Goal: Task Accomplishment & Management: Use online tool/utility

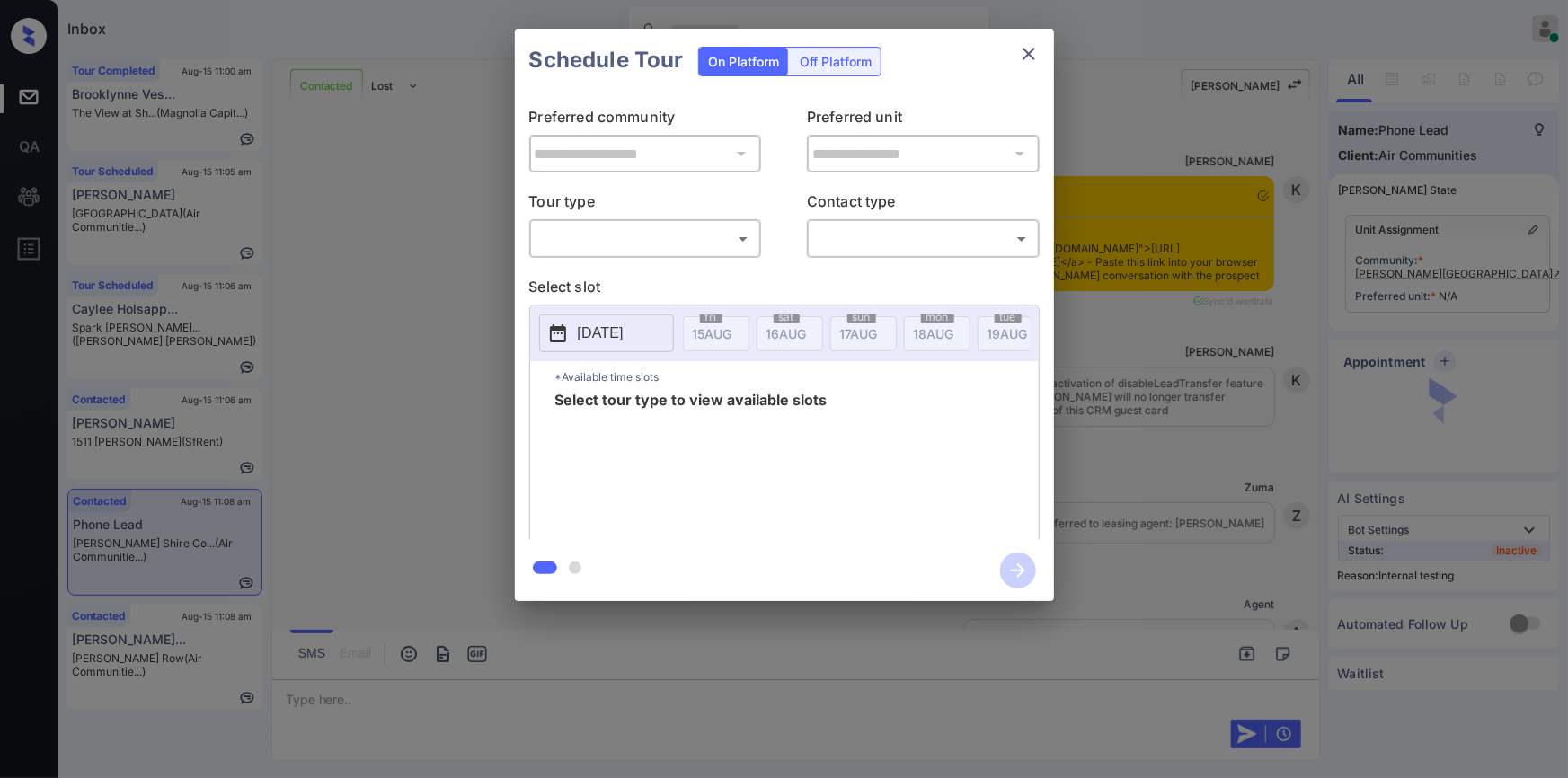
scroll to position [3089, 0]
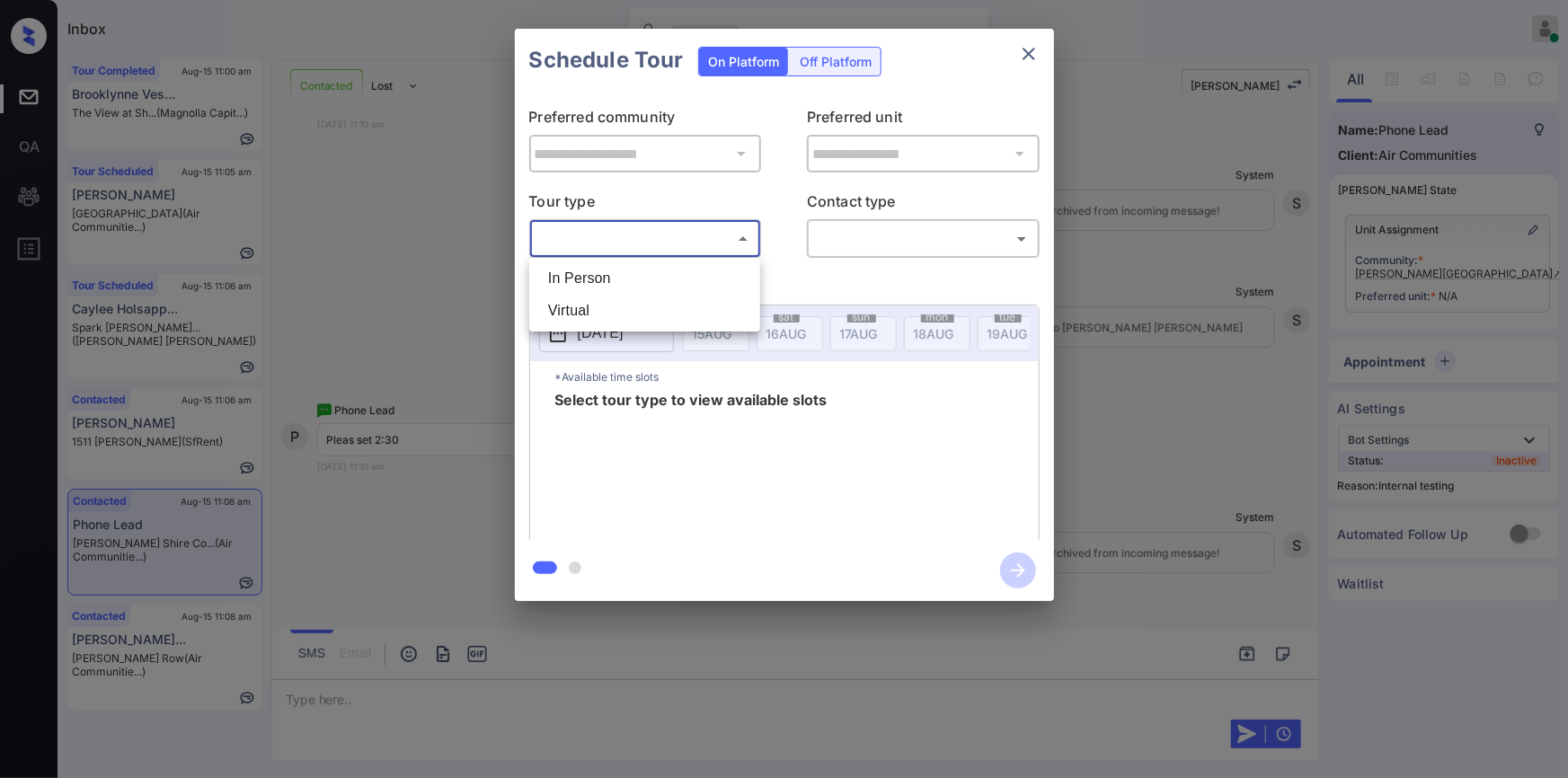
click at [639, 237] on body "Inbox [PERSON_NAME] Online Set yourself offline Set yourself on break Profile S…" at bounding box center [784, 389] width 1568 height 778
drag, startPoint x: 620, startPoint y: 280, endPoint x: 872, endPoint y: 255, distance: 253.2
click at [620, 281] on li "In Person" at bounding box center [645, 278] width 222 height 32
type input "********"
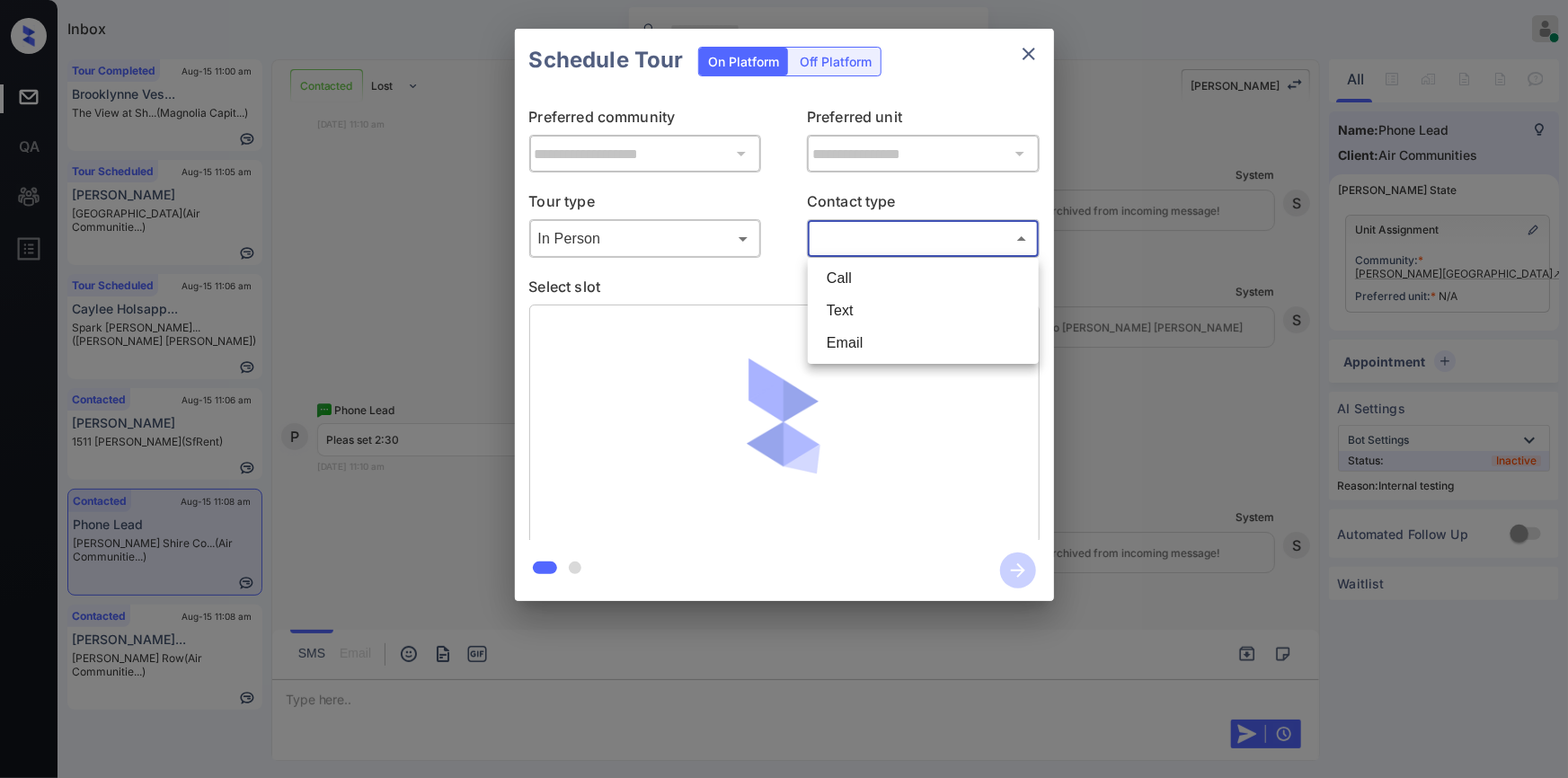
click at [883, 239] on body "Inbox [PERSON_NAME] Online Set yourself offline Set yourself on break Profile S…" at bounding box center [784, 389] width 1568 height 778
click at [851, 309] on li "Text" at bounding box center [923, 311] width 222 height 32
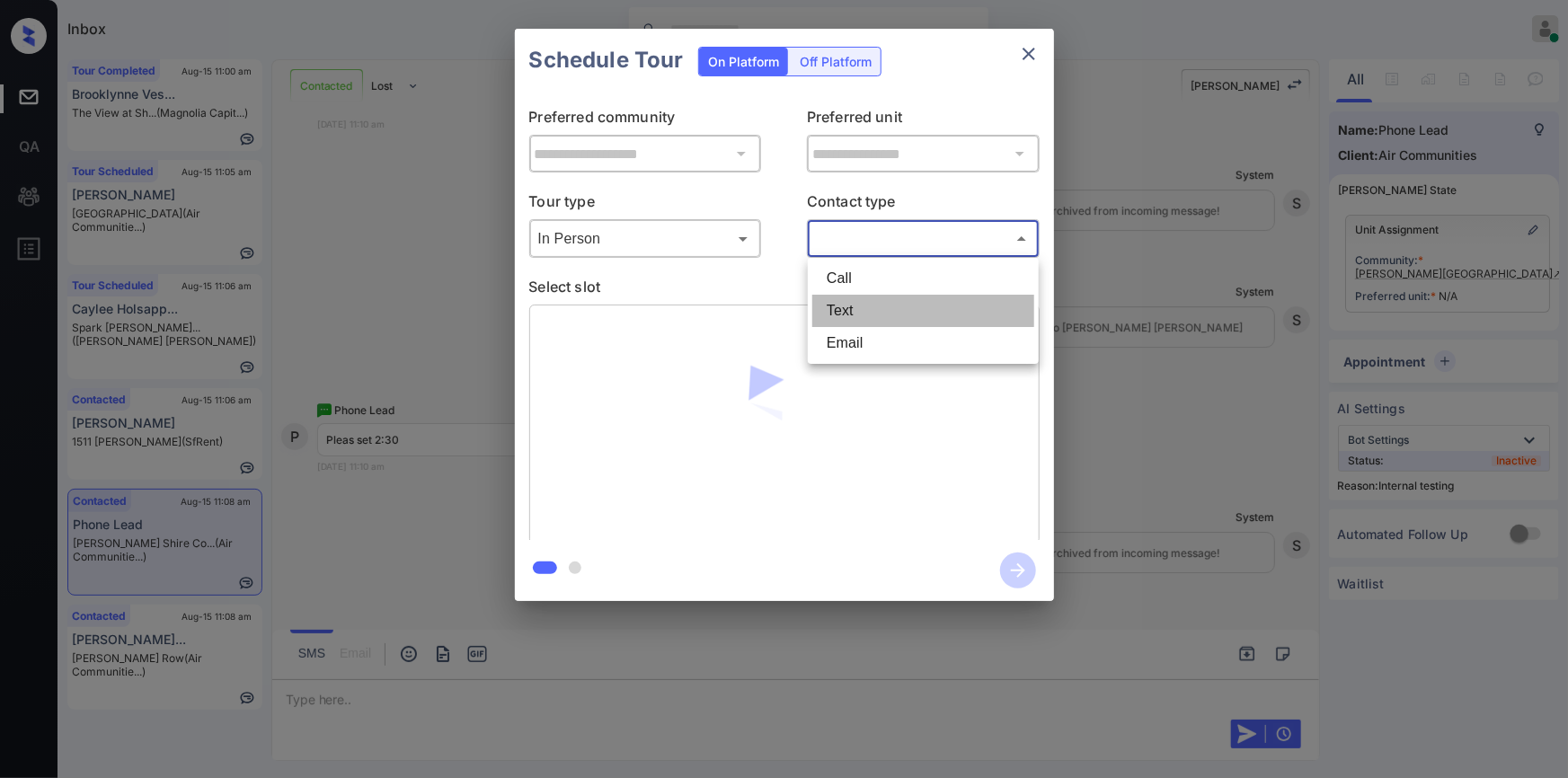
type input "****"
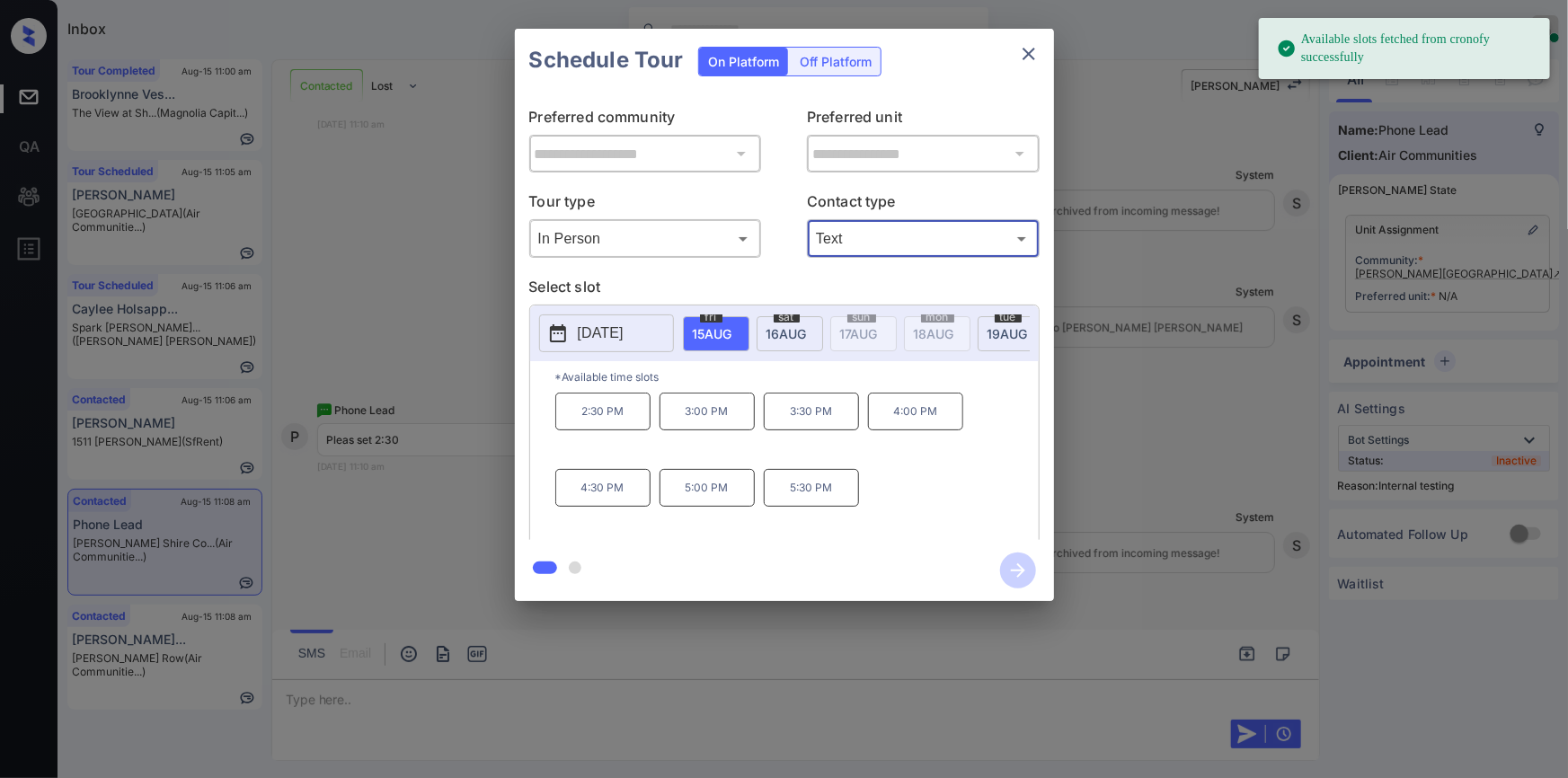
click at [497, 476] on div "**********" at bounding box center [784, 315] width 1568 height 630
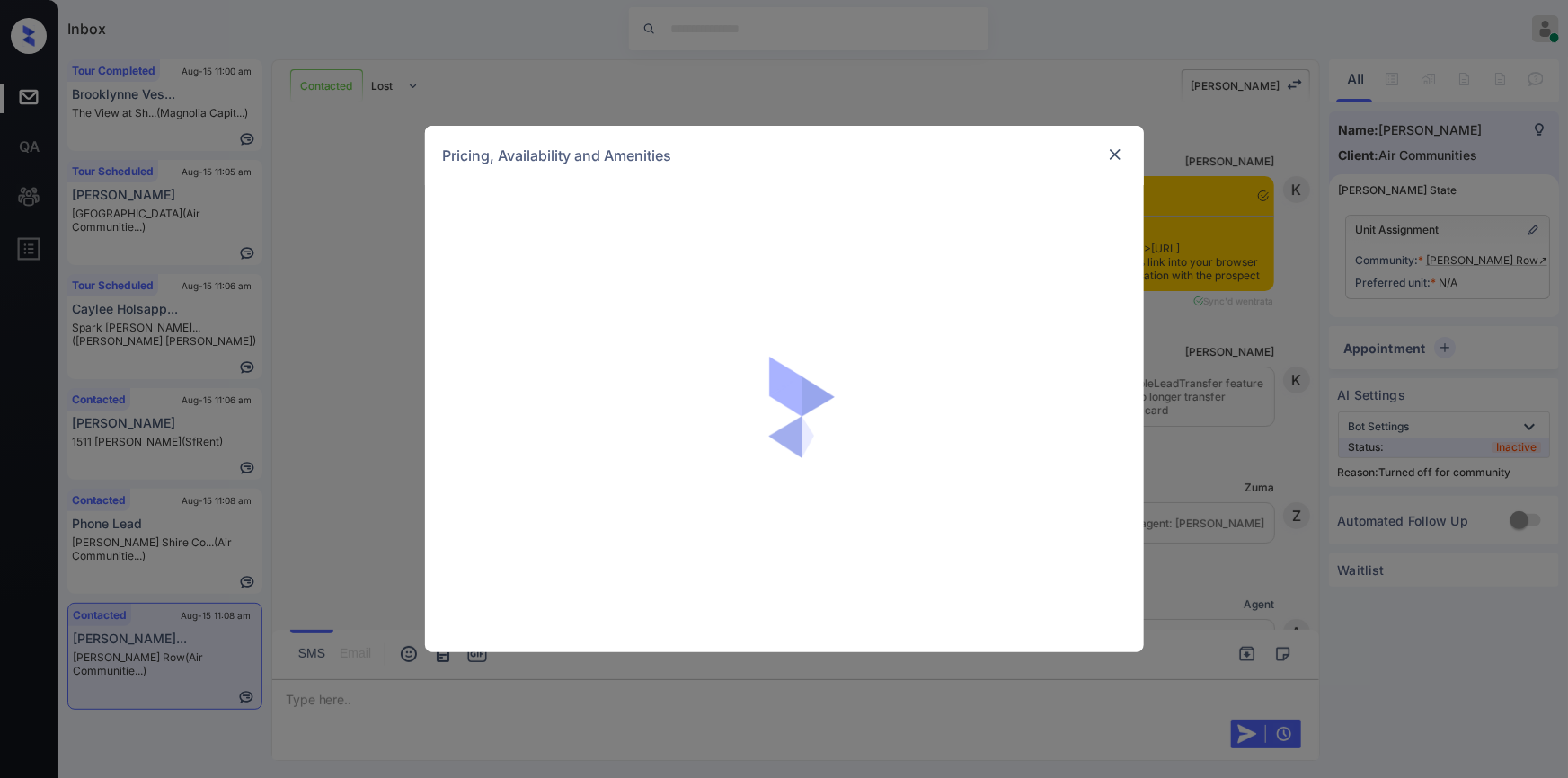
scroll to position [1581, 0]
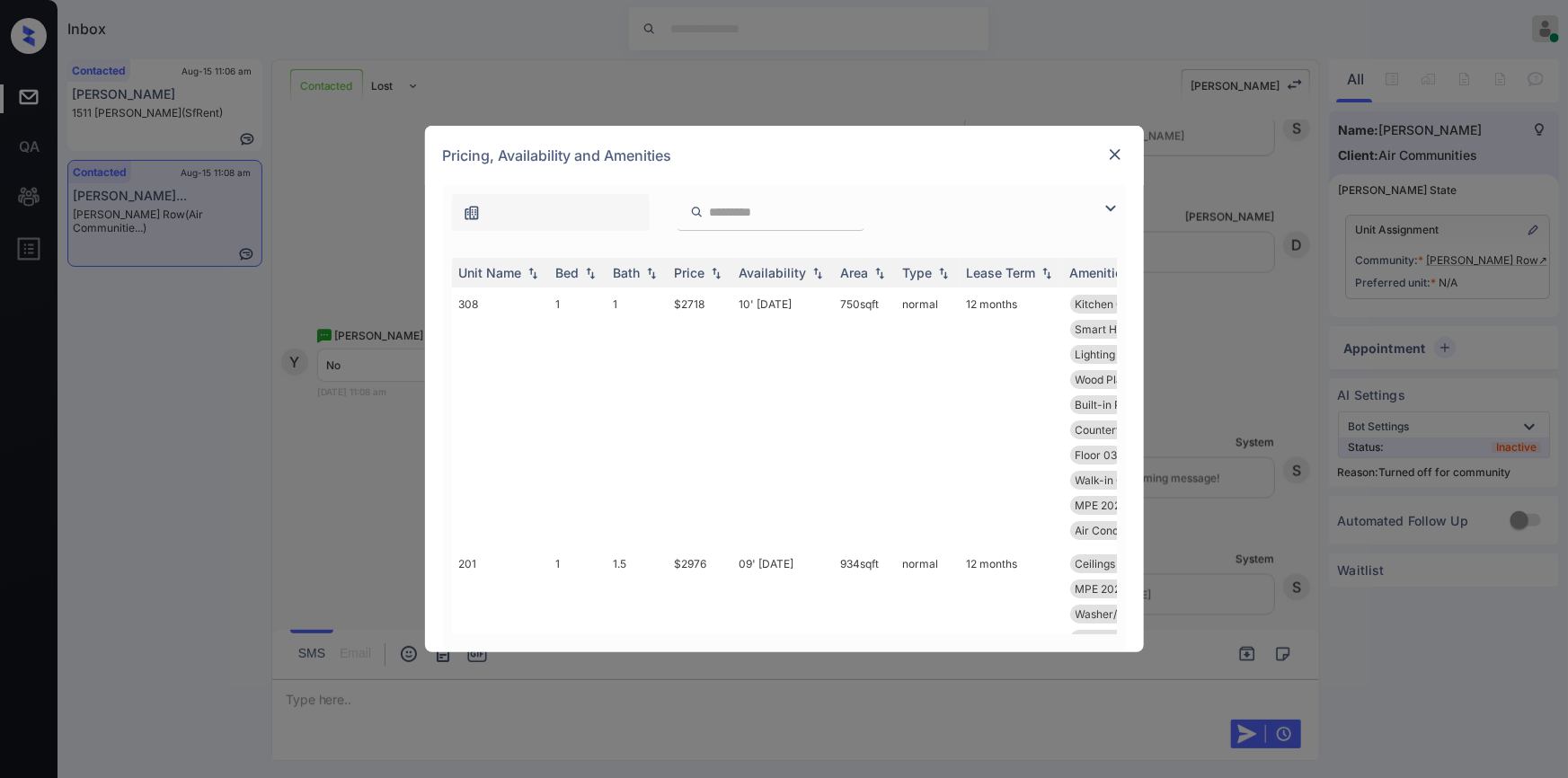
click at [1106, 206] on img at bounding box center [1110, 208] width 21 height 21
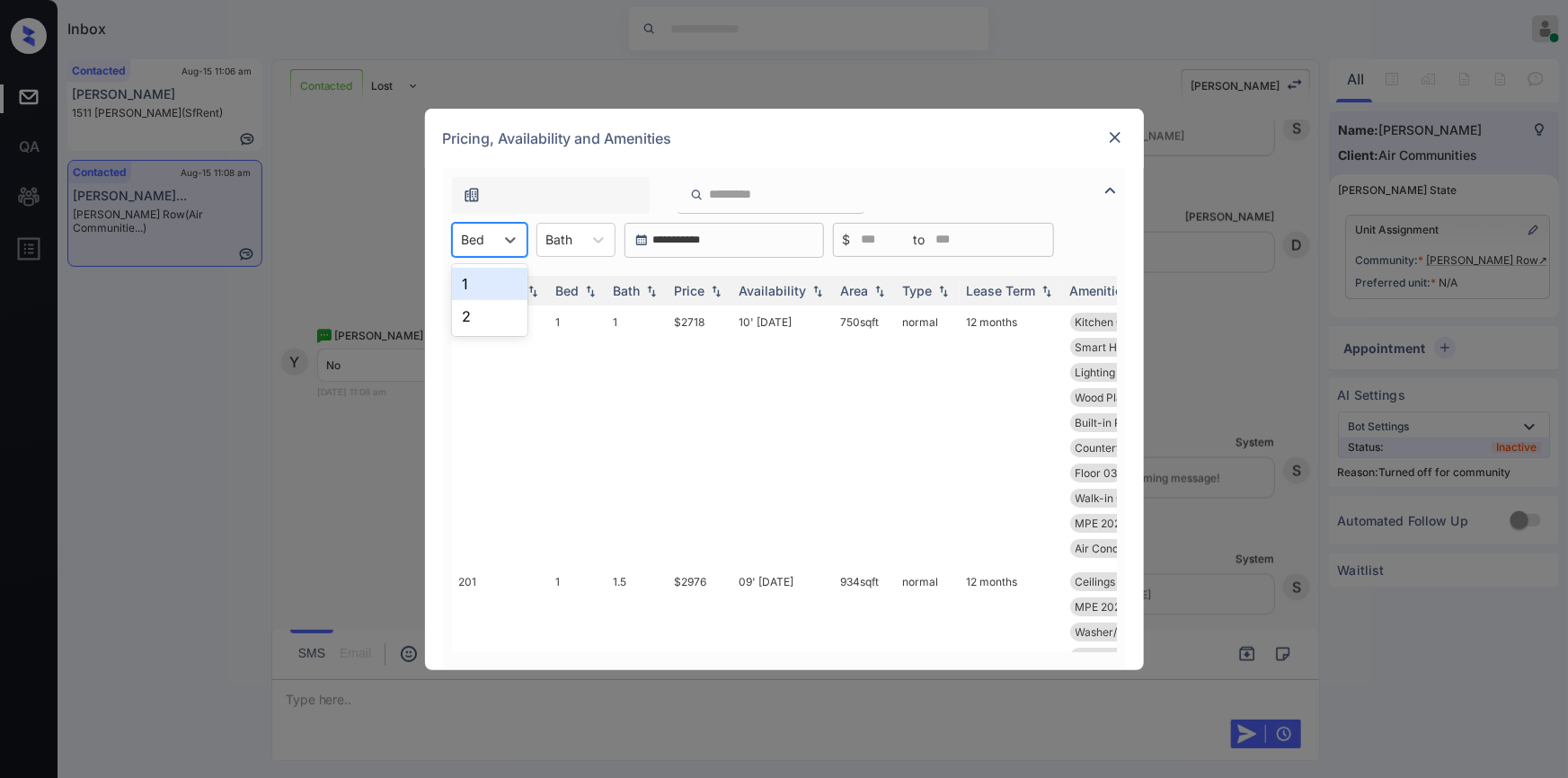
click at [488, 250] on div "Bed" at bounding box center [474, 240] width 42 height 26
click at [463, 301] on div "2" at bounding box center [490, 315] width 76 height 32
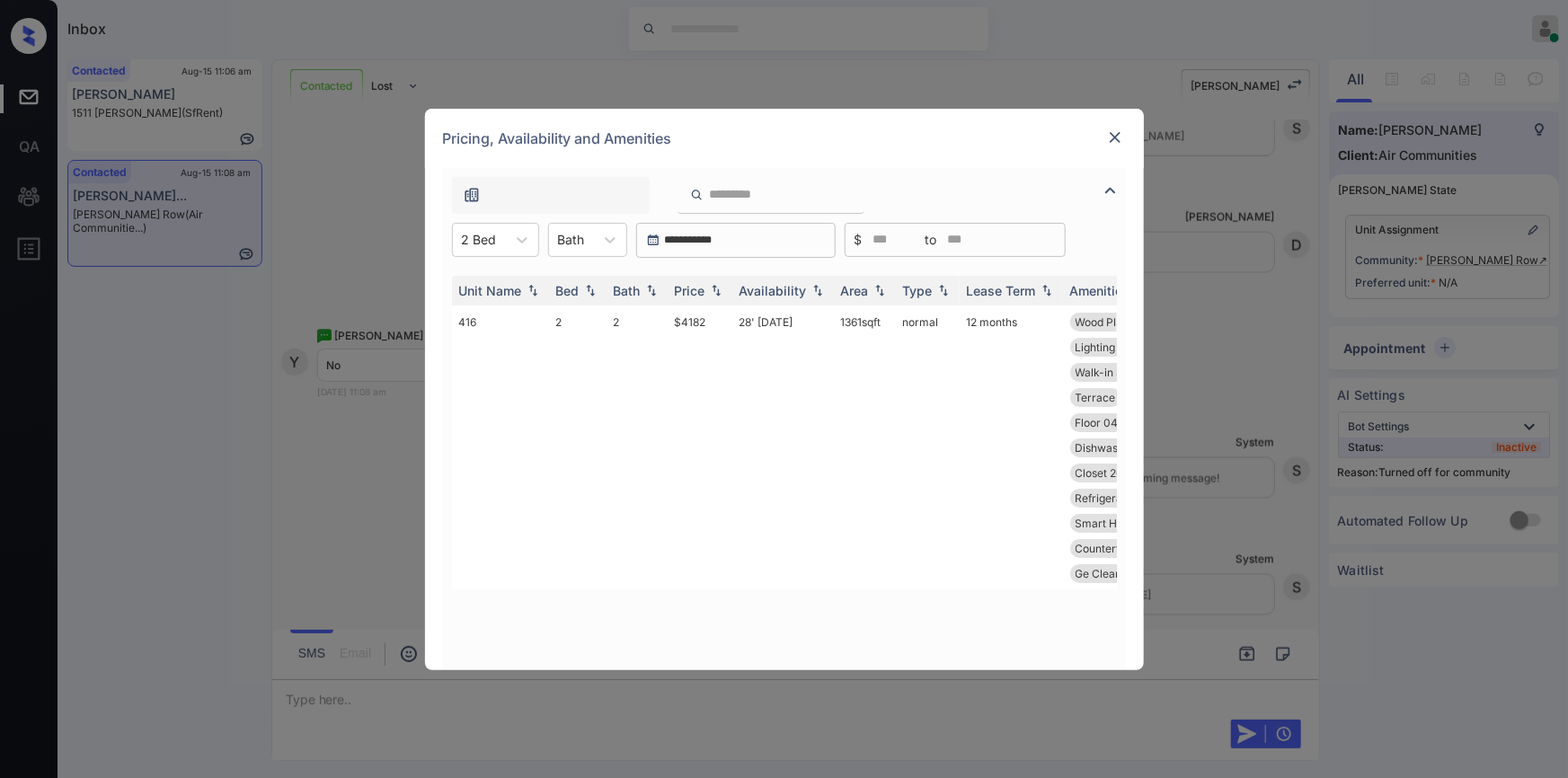
click at [1117, 137] on img at bounding box center [1115, 137] width 18 height 18
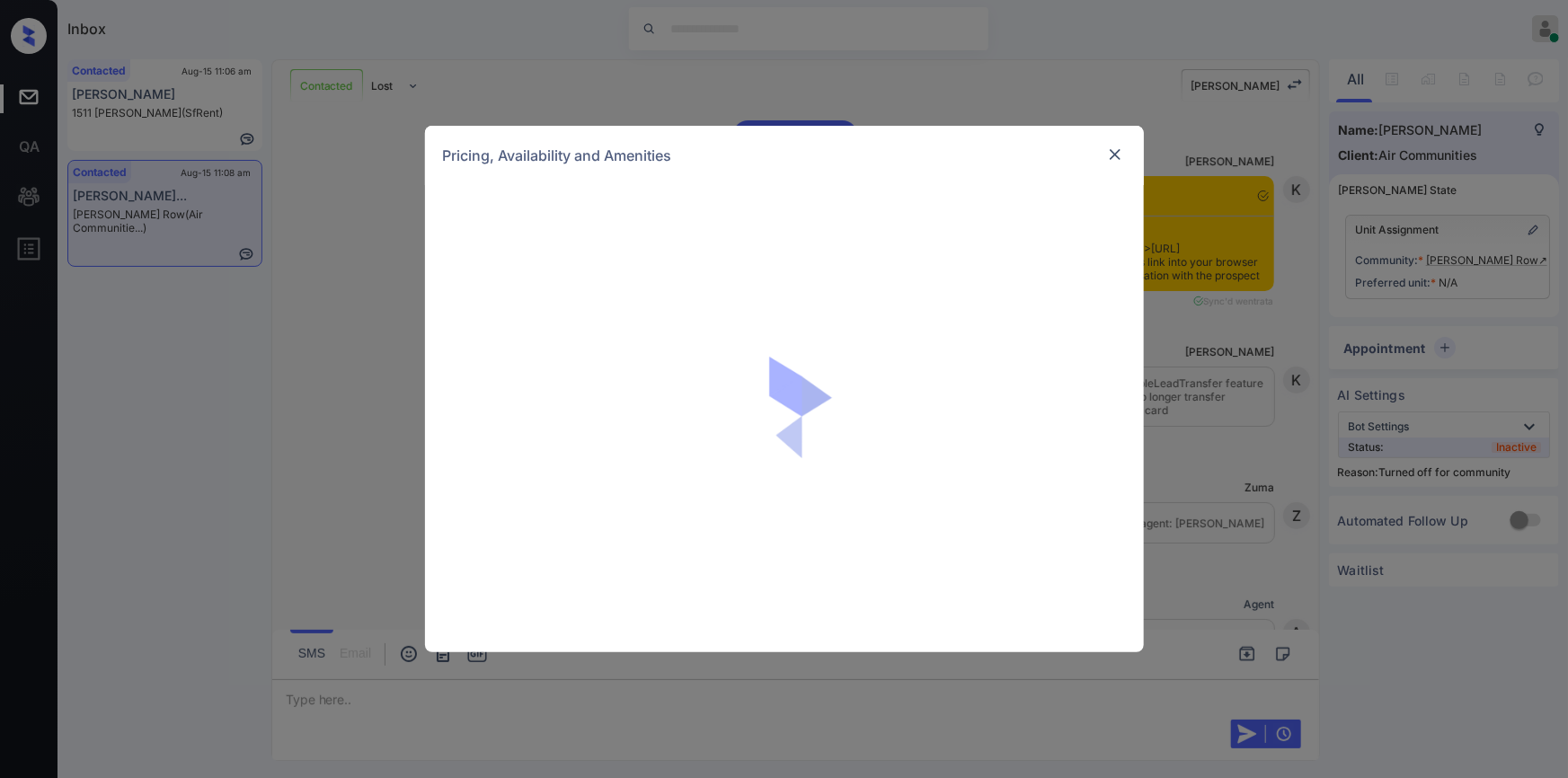
scroll to position [1770, 0]
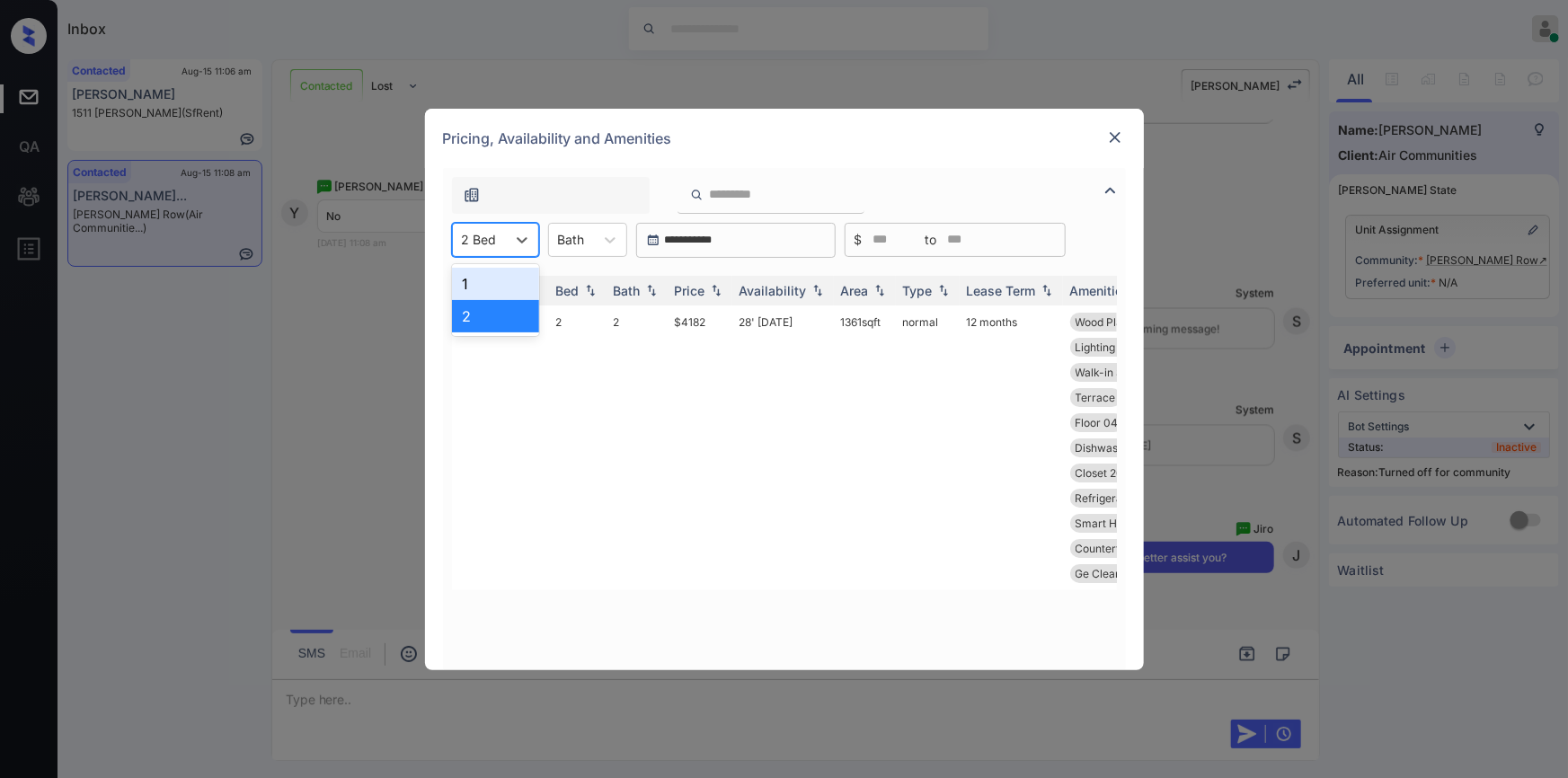
click at [500, 244] on div "2 Bed" at bounding box center [479, 240] width 53 height 26
click at [482, 327] on div "2" at bounding box center [496, 315] width 87 height 32
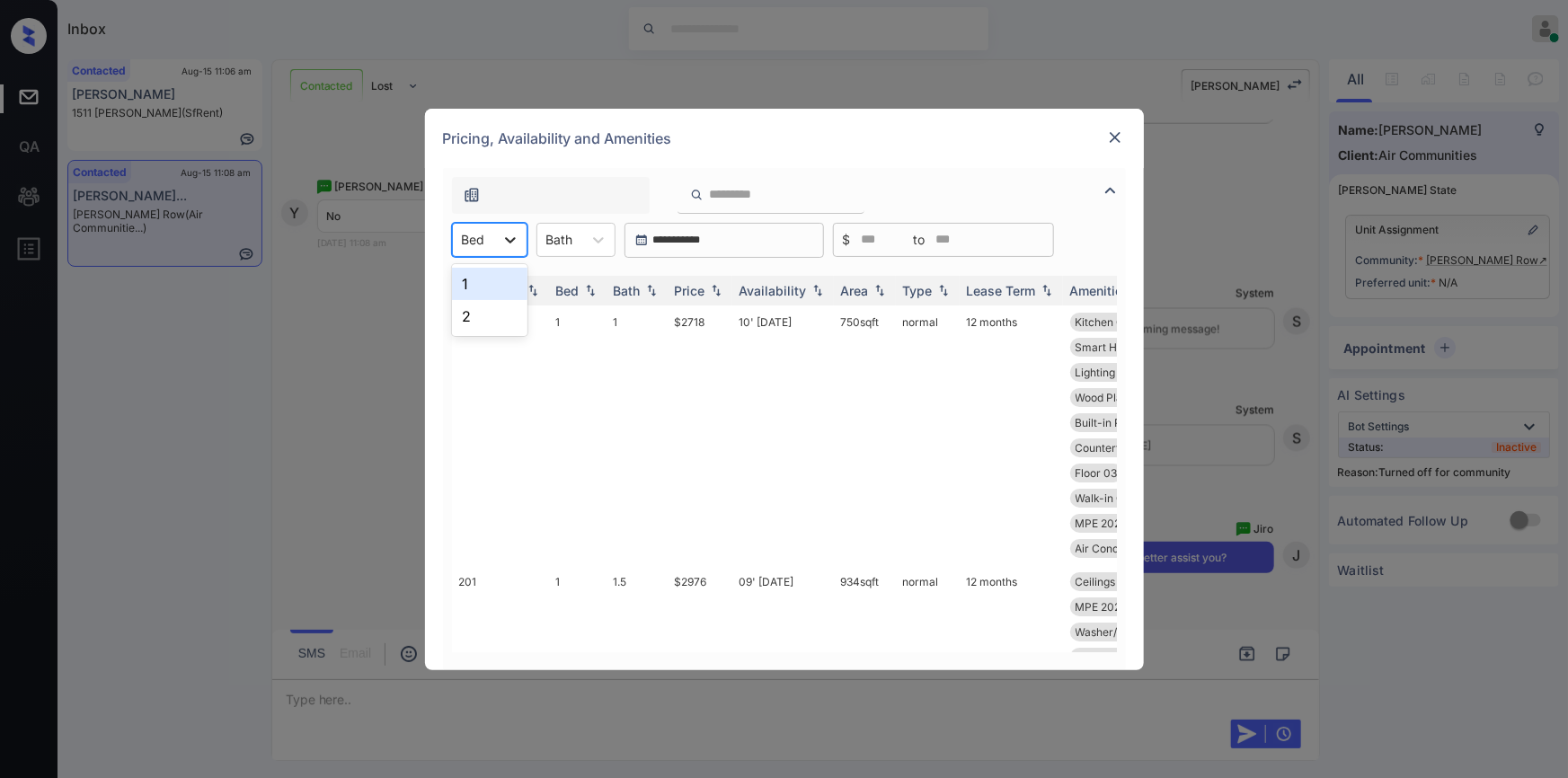
click at [514, 252] on div at bounding box center [510, 240] width 32 height 32
click at [482, 311] on div "2" at bounding box center [490, 315] width 76 height 32
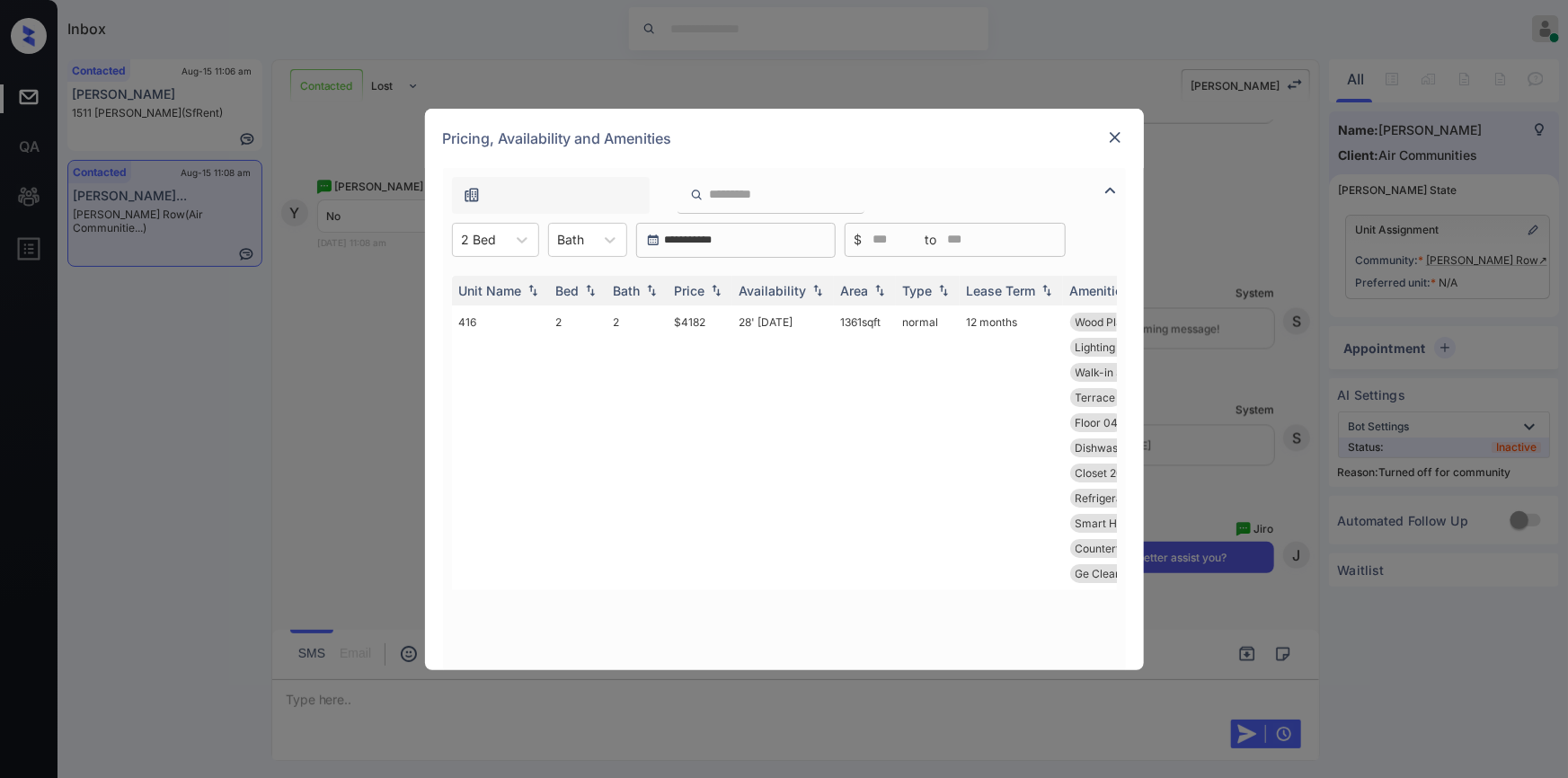
click at [1117, 136] on img at bounding box center [1115, 137] width 18 height 18
